Goal: Use online tool/utility: Utilize a website feature to perform a specific function

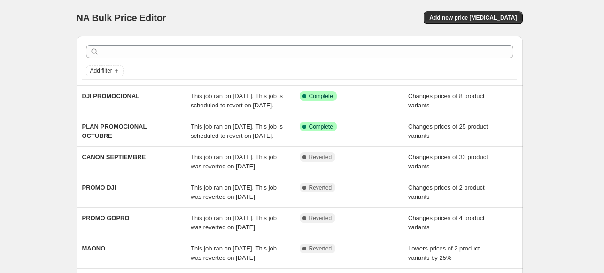
click at [222, 3] on div "NA Bulk Price Editor. This page is ready NA Bulk Price Editor Add new price cha…" at bounding box center [300, 18] width 446 height 36
click at [467, 18] on span "Add new price change job" at bounding box center [472, 18] width 87 height 8
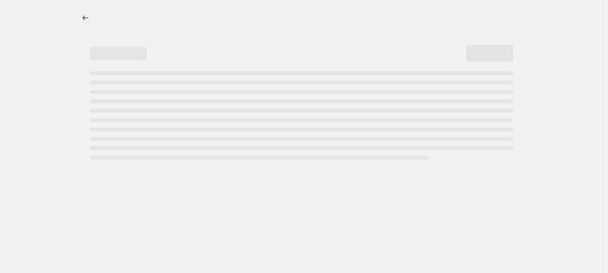
select select "percentage"
